Goal: Task Accomplishment & Management: Manage account settings

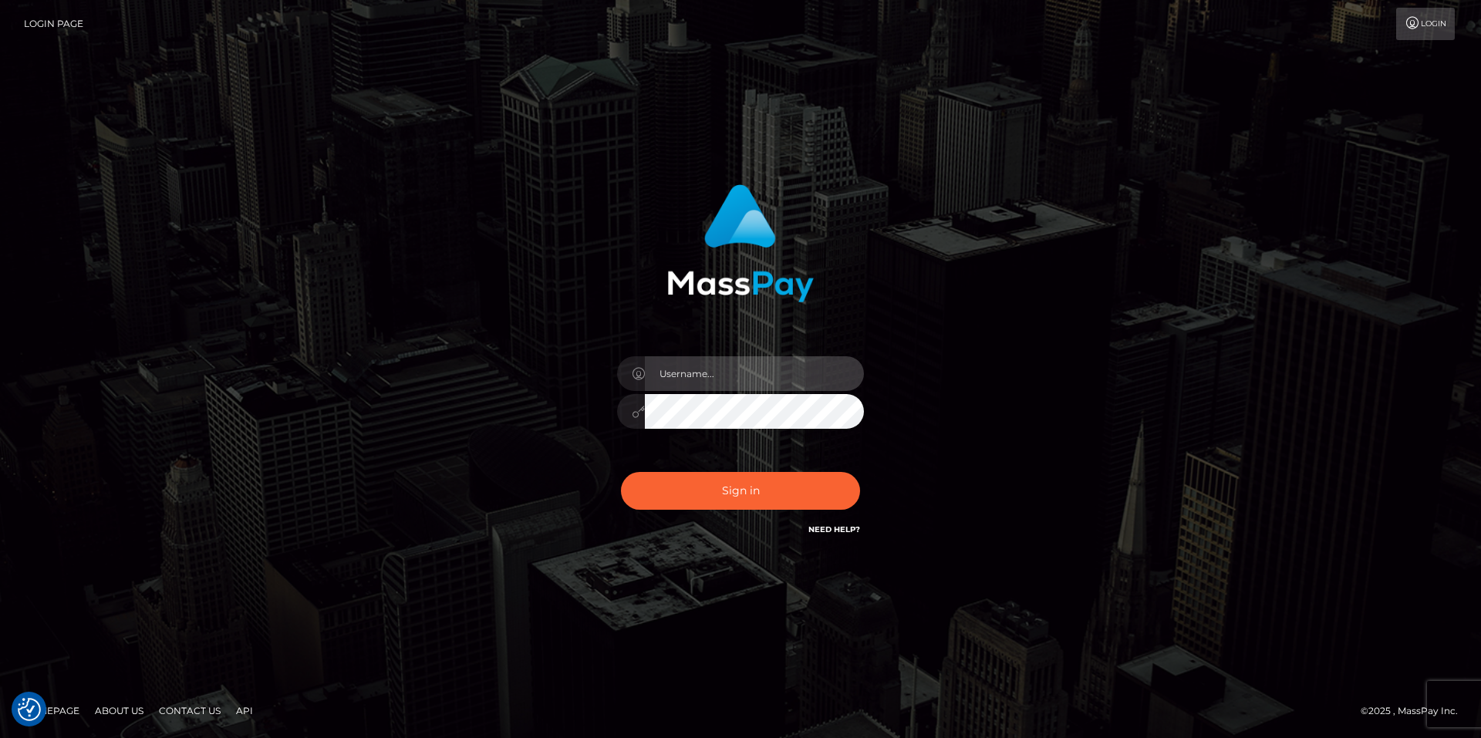
click at [668, 367] on input "text" at bounding box center [754, 373] width 219 height 35
click at [0, 737] on com-1password-button at bounding box center [0, 738] width 0 height 0
type input "smiley.throne"
click at [726, 382] on input "text" at bounding box center [754, 373] width 219 height 35
type input "smiley.throne"
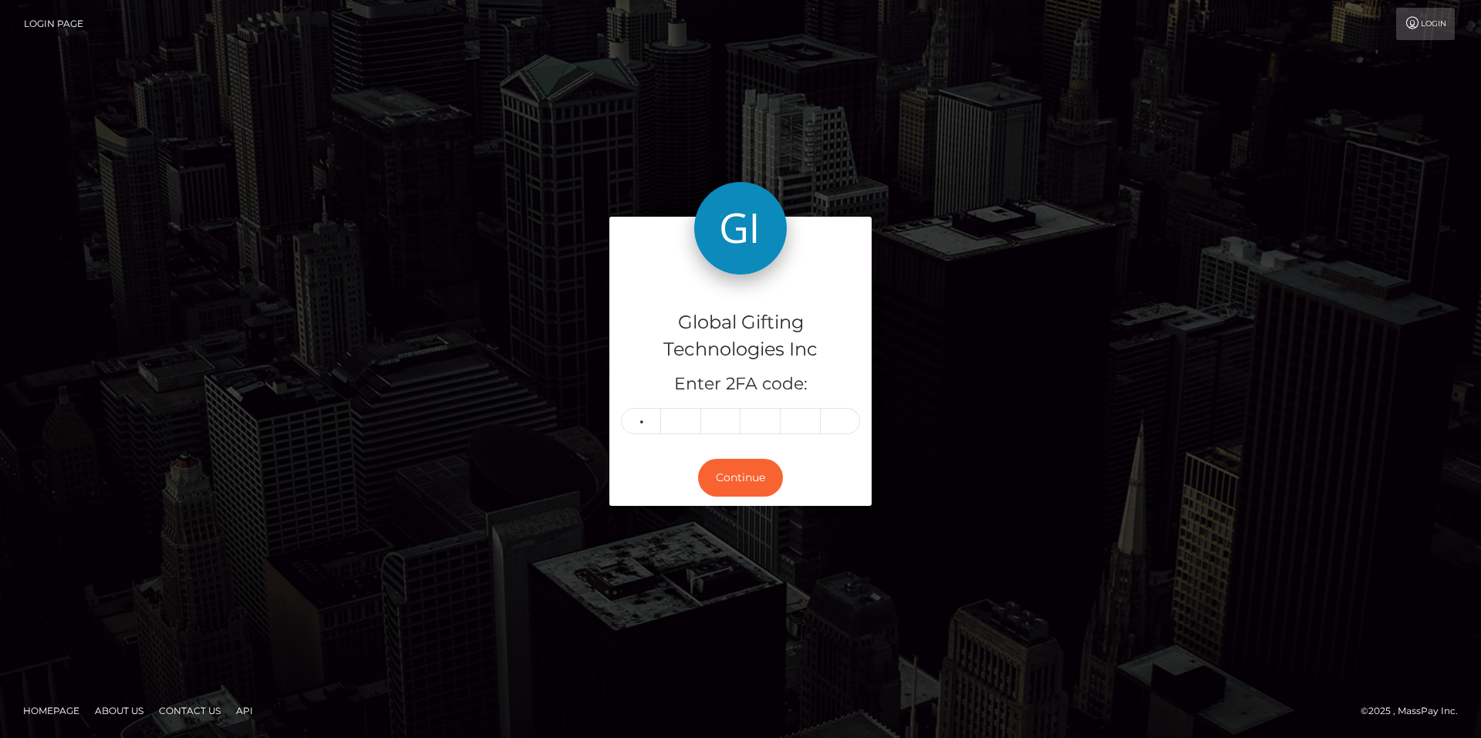
type input "4"
type input "9"
type input "2"
type input "7"
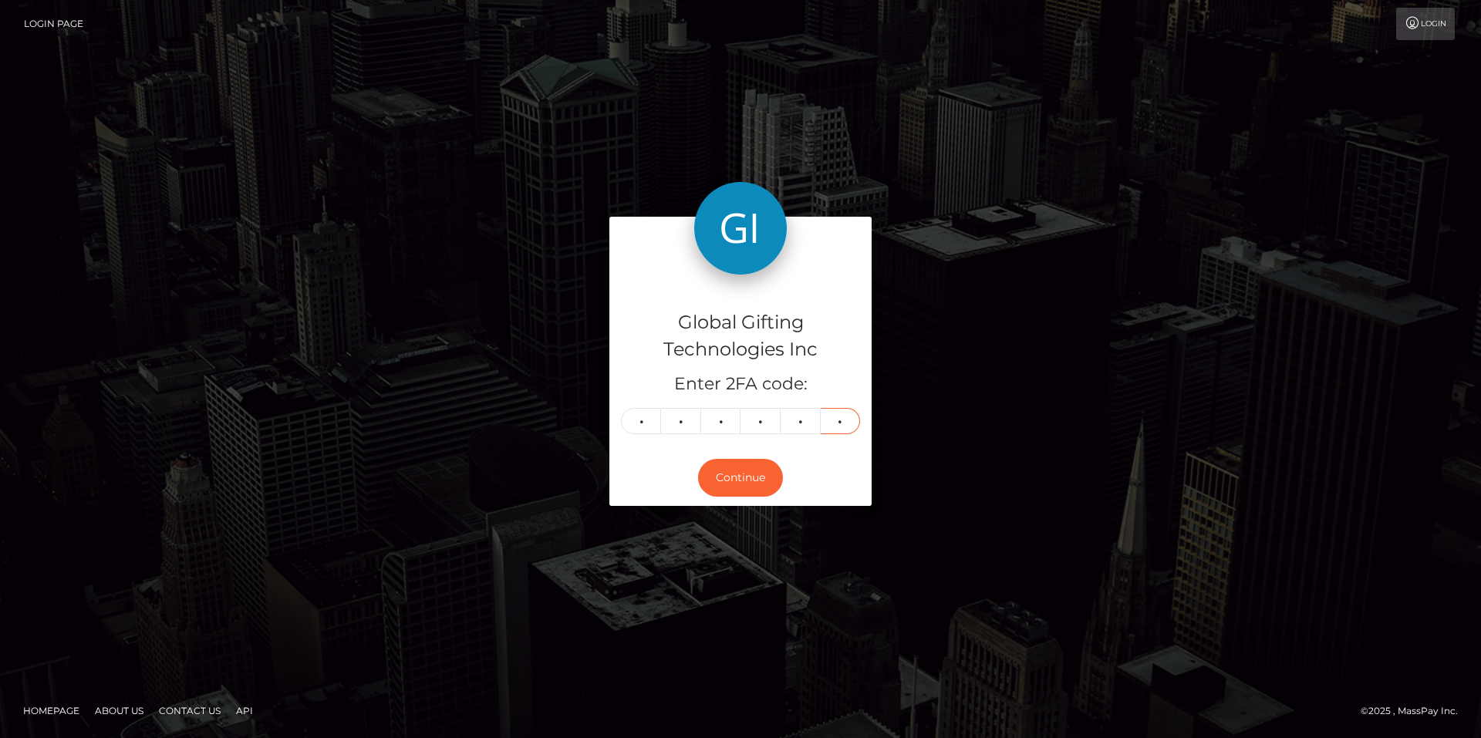
type input "6"
